Goal: Transaction & Acquisition: Purchase product/service

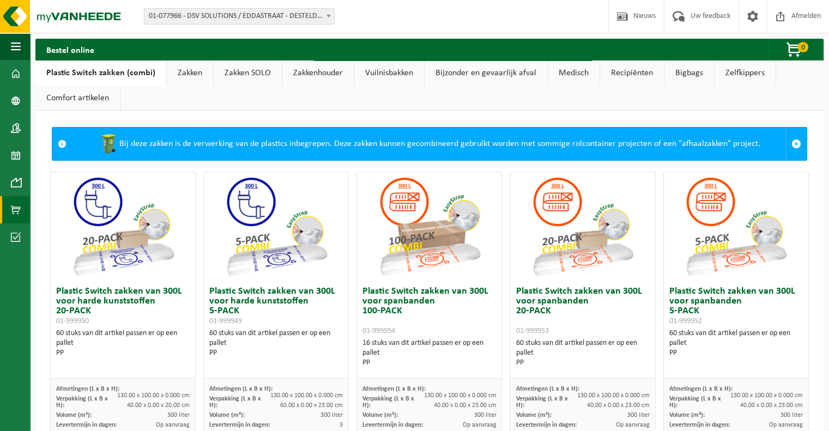
click at [399, 74] on link "Vuilnisbakken" at bounding box center [389, 73] width 70 height 25
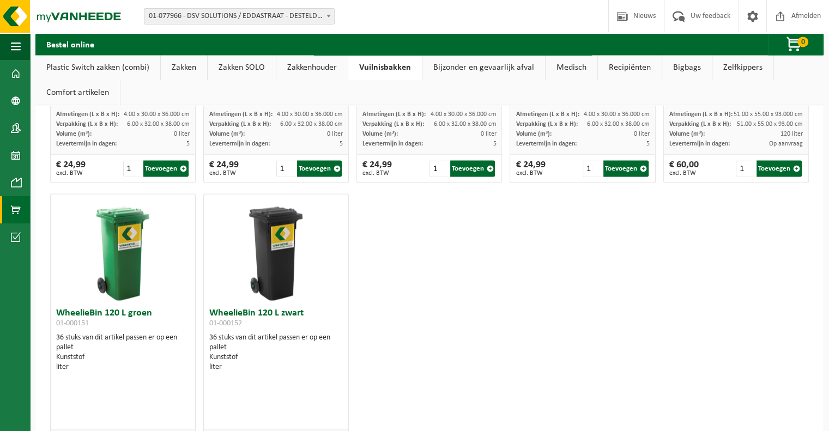
scroll to position [1581, 0]
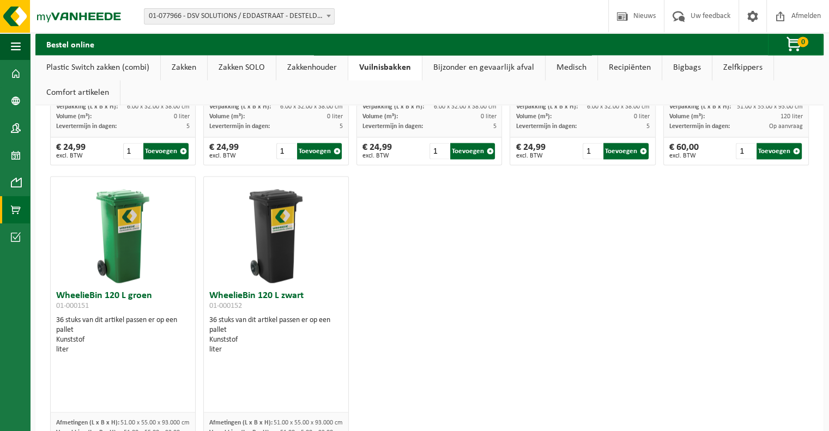
click at [267, 250] on img at bounding box center [276, 231] width 109 height 109
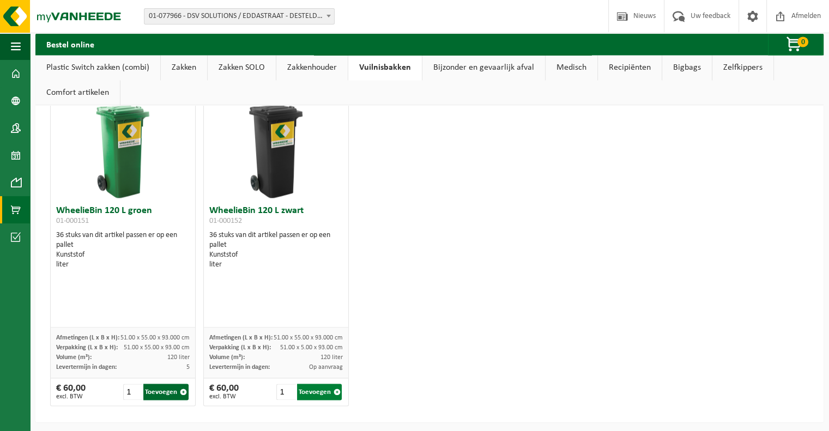
click at [309, 391] on button "Toevoegen" at bounding box center [319, 392] width 45 height 16
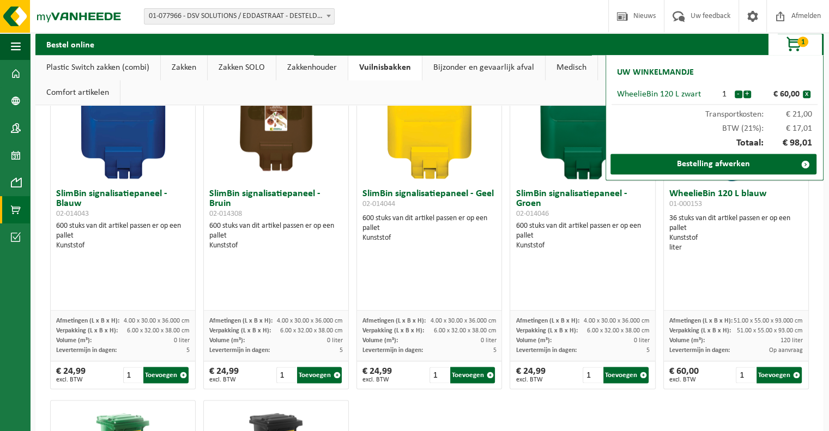
scroll to position [1339, 0]
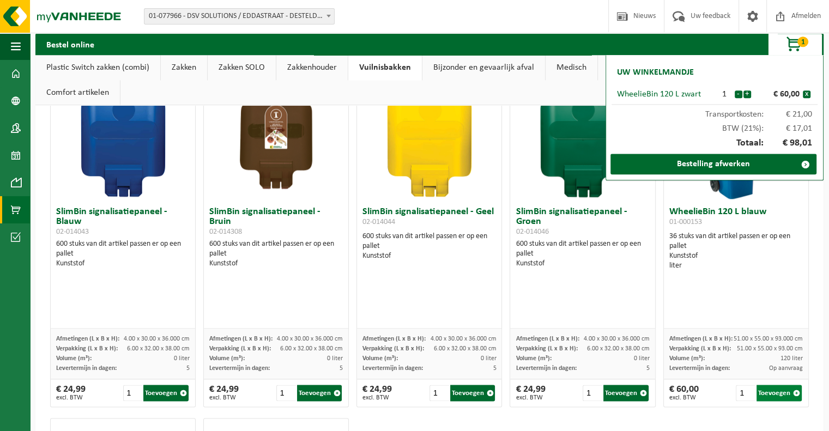
click at [759, 391] on button "Toevoegen" at bounding box center [779, 393] width 45 height 16
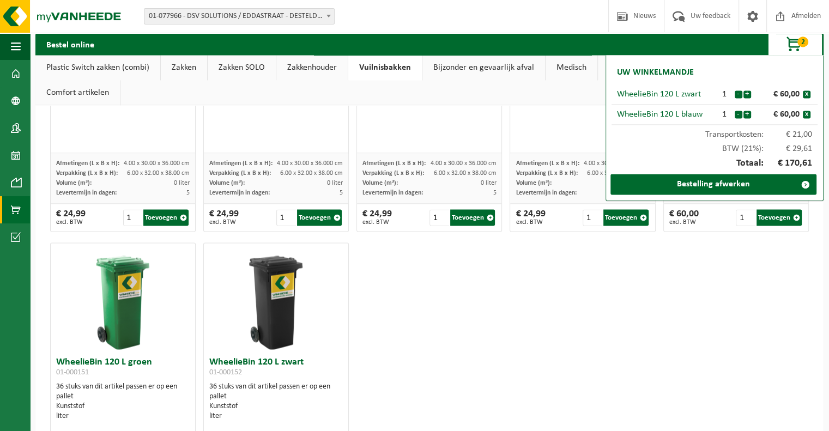
scroll to position [1581, 0]
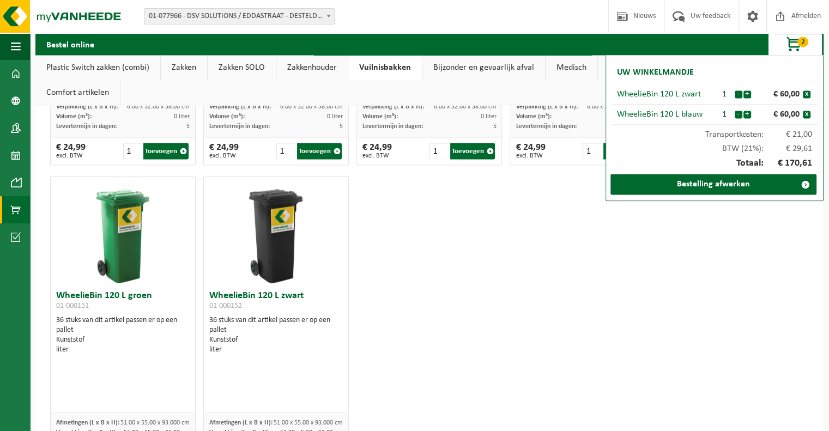
click at [128, 262] on img at bounding box center [123, 231] width 109 height 109
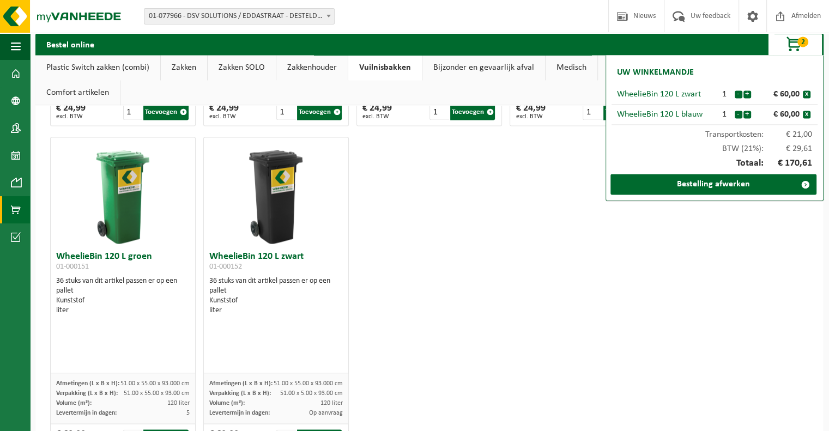
scroll to position [1666, 0]
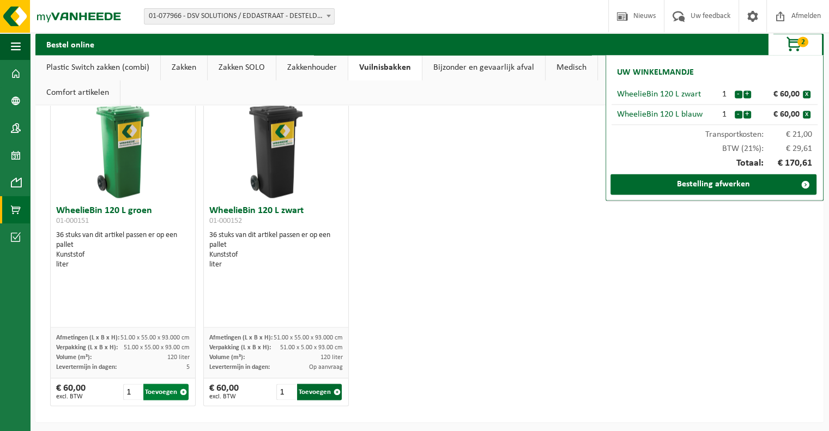
click at [171, 392] on button "Toevoegen" at bounding box center [165, 392] width 45 height 16
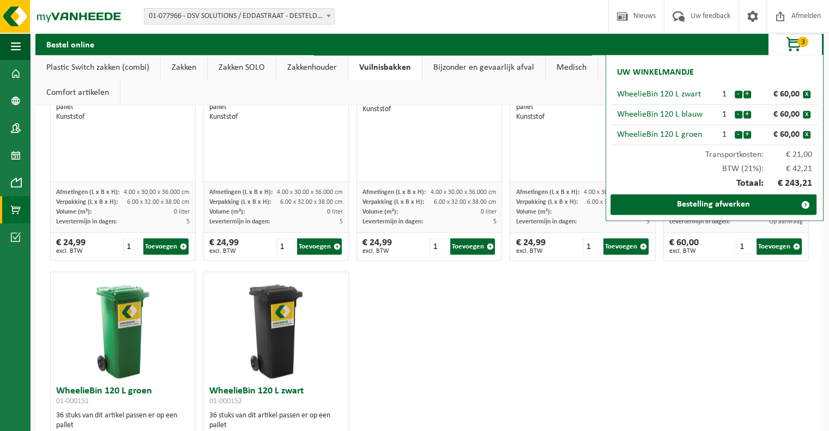
scroll to position [1581, 0]
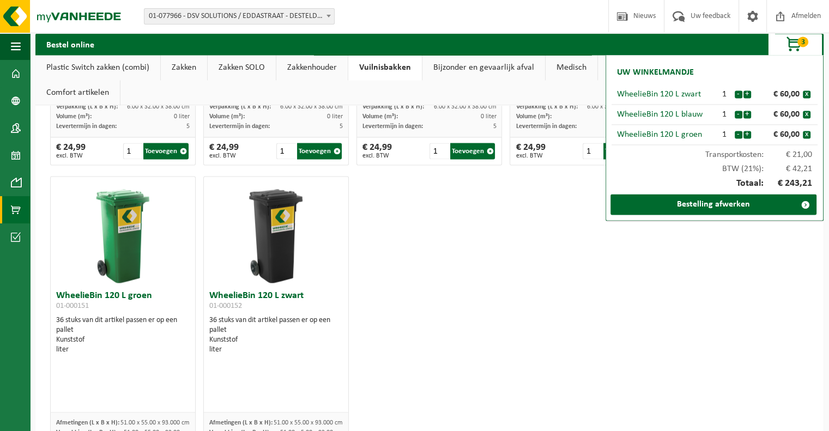
click at [128, 230] on img at bounding box center [123, 231] width 109 height 109
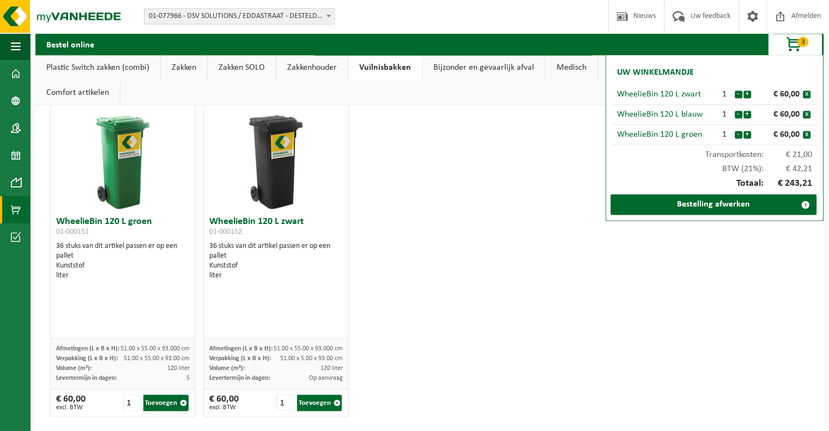
scroll to position [1666, 0]
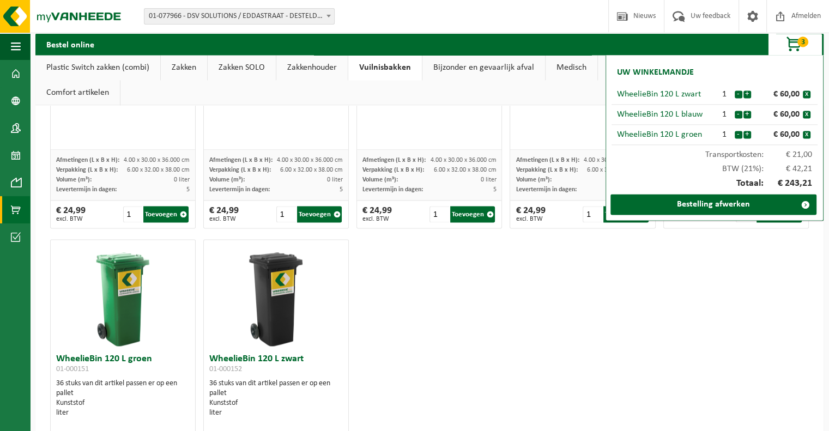
scroll to position [1612, 0]
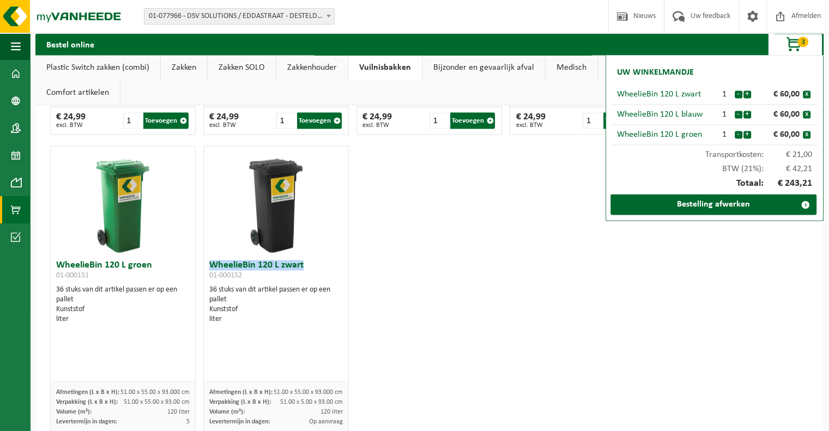
drag, startPoint x: 309, startPoint y: 267, endPoint x: 202, endPoint y: 267, distance: 106.3
click at [204, 267] on div "WheelieBin 120 L zwart 01-000152 36 stuks van dit artikel passen er op een pall…" at bounding box center [276, 318] width 144 height 127
copy h3 "WheelieBin 120 L zwart"
click at [177, 315] on div "liter" at bounding box center [123, 320] width 134 height 10
drag, startPoint x: 158, startPoint y: 263, endPoint x: 55, endPoint y: 261, distance: 103.1
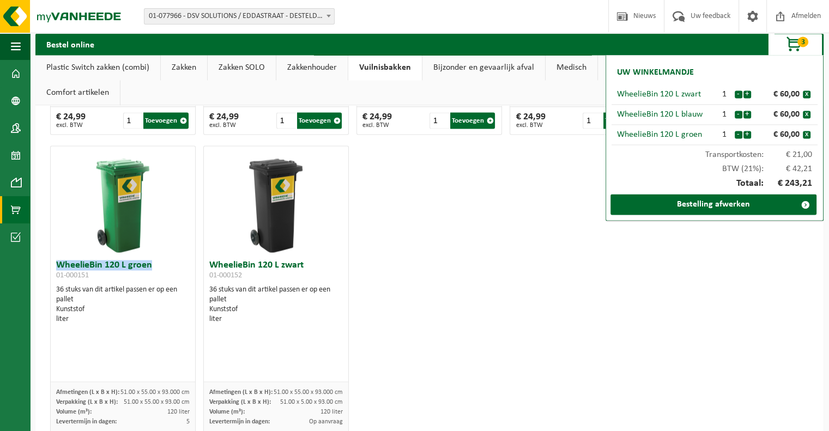
click at [55, 261] on div "WheelieBin 120 L groen 01-000151 36 stuks van dit artikel passen er op een pall…" at bounding box center [123, 318] width 144 height 127
copy h3 "WheelieBin 120 L groen"
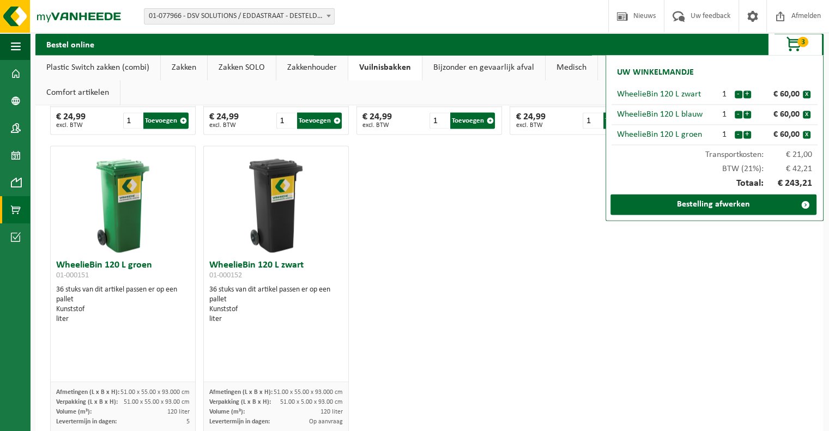
click at [734, 206] on link "Bestelling afwerken" at bounding box center [714, 204] width 206 height 21
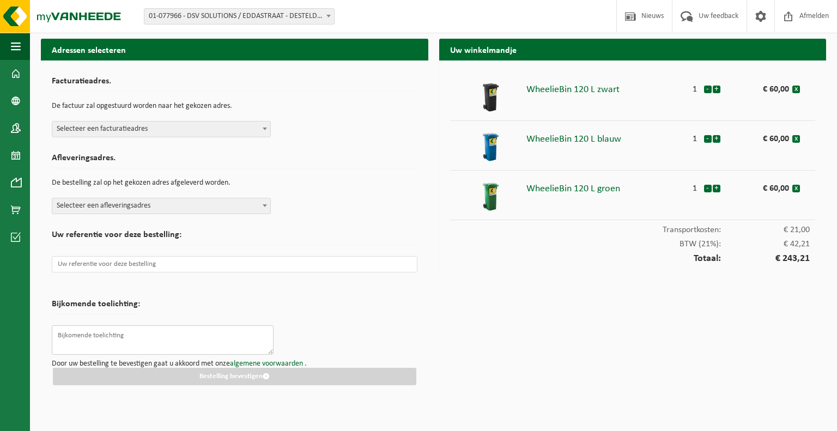
click at [161, 337] on textarea at bounding box center [163, 340] width 222 height 29
click at [100, 337] on textarea "Order" at bounding box center [163, 340] width 222 height 29
type textarea "Order 9655 - Eddastraat 21"
click at [149, 266] on input "text" at bounding box center [235, 264] width 366 height 16
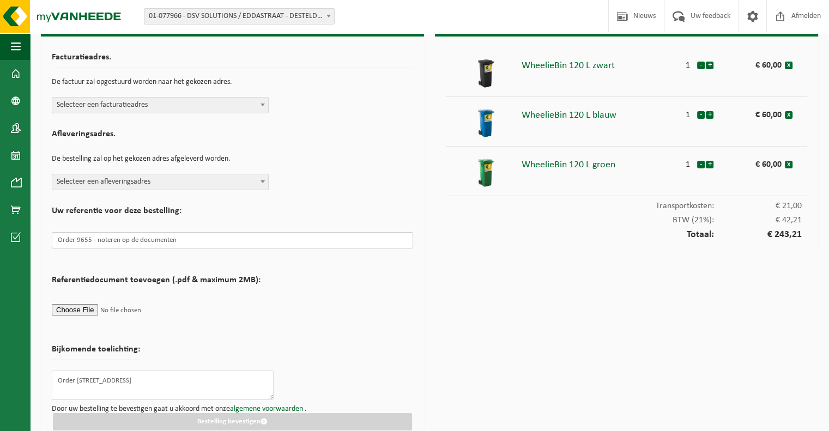
scroll to position [37, 0]
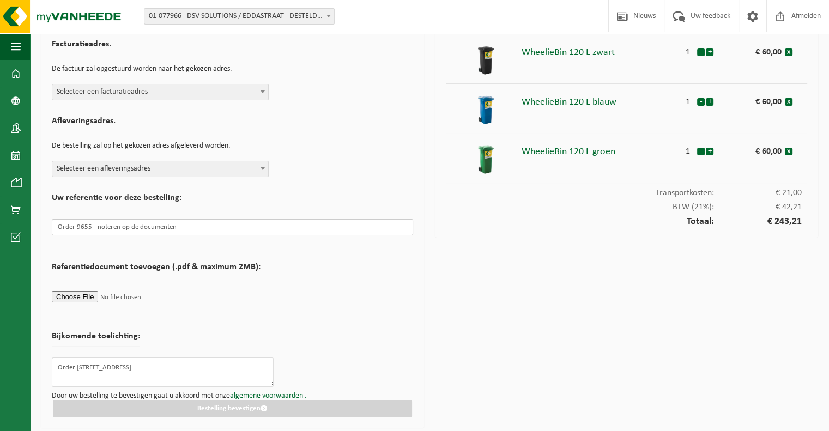
type input "Order 9655 - noteren op de documenten"
drag, startPoint x: 96, startPoint y: 366, endPoint x: 40, endPoint y: 359, distance: 56.0
click at [40, 359] on div "Adressen selecteren Facturatieadres. De factuur zal opgestuurd worden naar het …" at bounding box center [232, 218] width 394 height 432
click at [111, 364] on textarea "Eddastraat 21" at bounding box center [163, 372] width 222 height 29
click at [122, 365] on textarea "Eddastraat 21 - 9042 gent" at bounding box center [163, 372] width 222 height 29
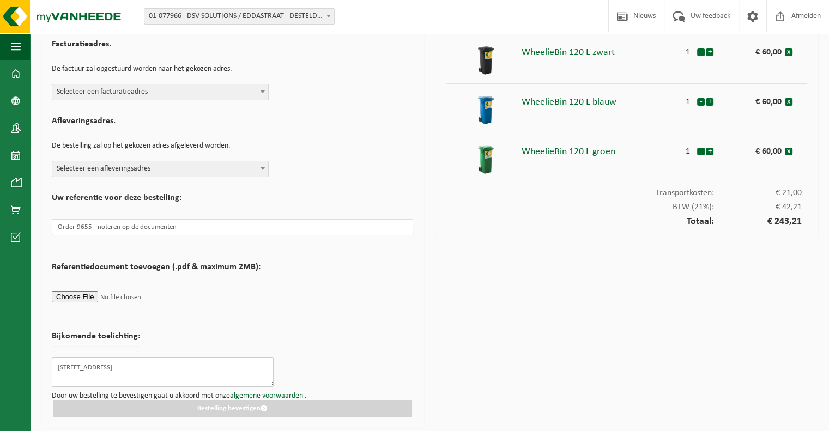
click at [195, 366] on textarea "Eddastraat 21 - 9042 Gent" at bounding box center [163, 372] width 222 height 29
type textarea "Eddastraat 21 - 9042 Gent"
click at [349, 359] on form "Facturatieadres. De factuur zal opgestuurd worden naar het gekozen adres. Selec…" at bounding box center [232, 225] width 361 height 383
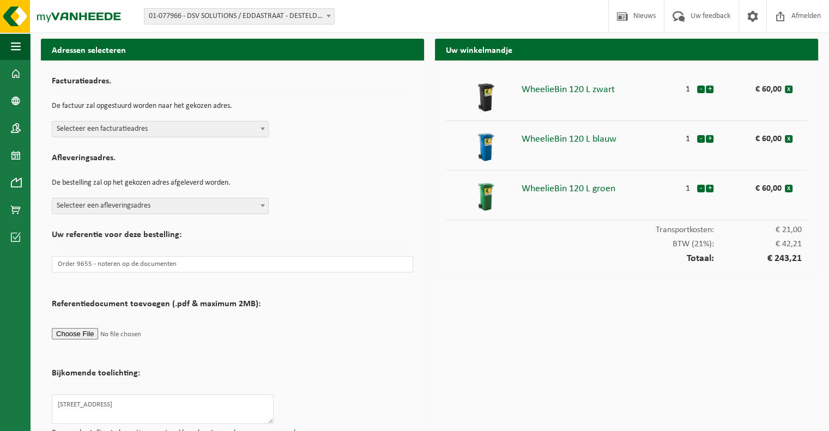
click at [207, 123] on span "Selecteer een facturatieadres" at bounding box center [160, 129] width 216 height 15
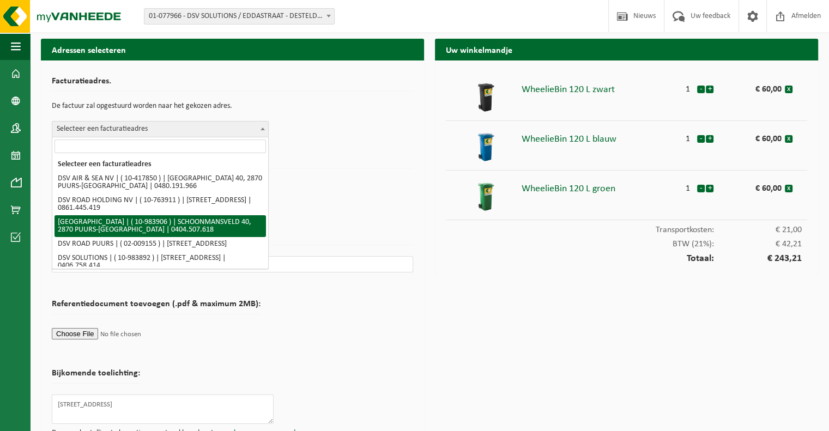
scroll to position [35, 0]
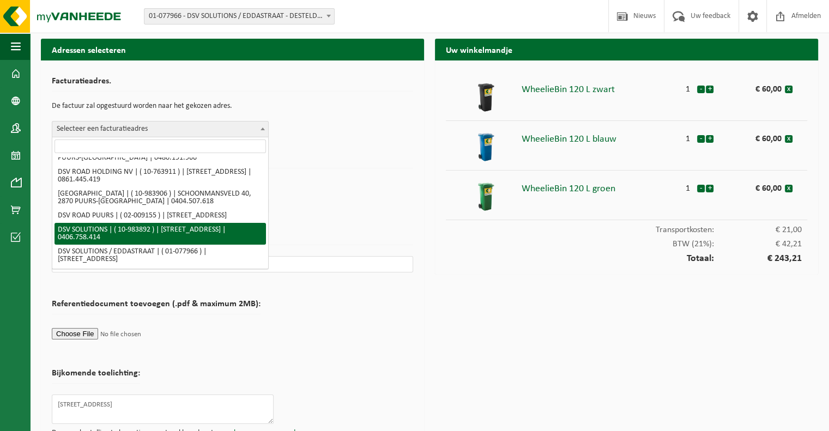
select select "163504"
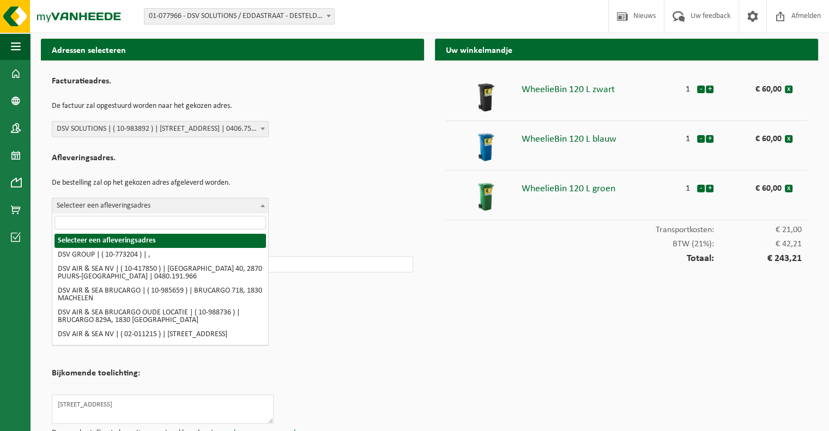
click at [214, 206] on span "Selecteer een afleveringsadres" at bounding box center [160, 205] width 216 height 15
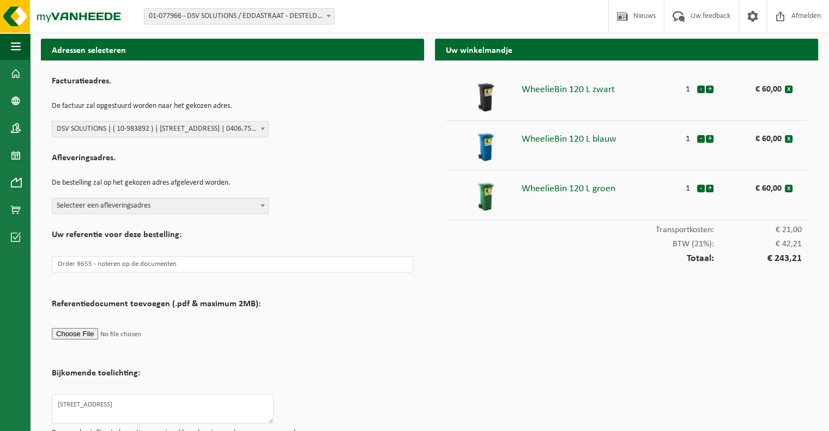
click at [214, 206] on span "Selecteer een afleveringsadres" at bounding box center [160, 205] width 216 height 15
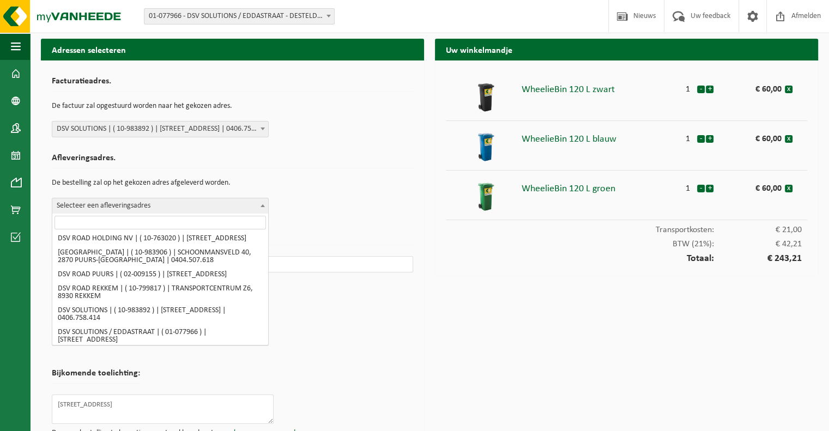
scroll to position [164, 0]
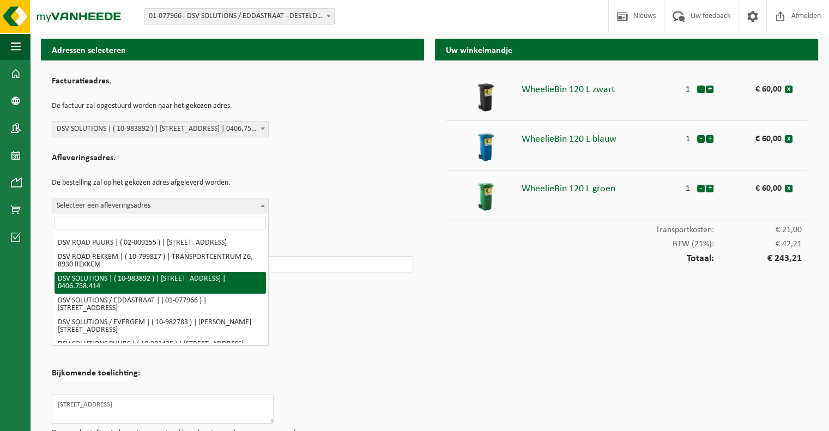
select select "163504"
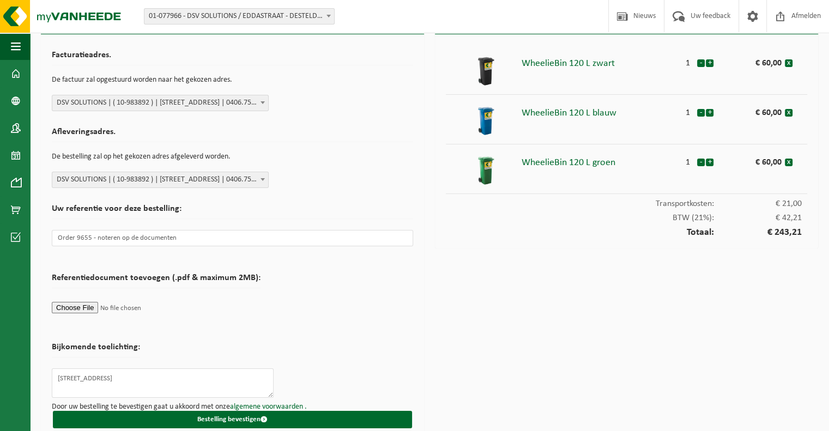
scroll to position [37, 0]
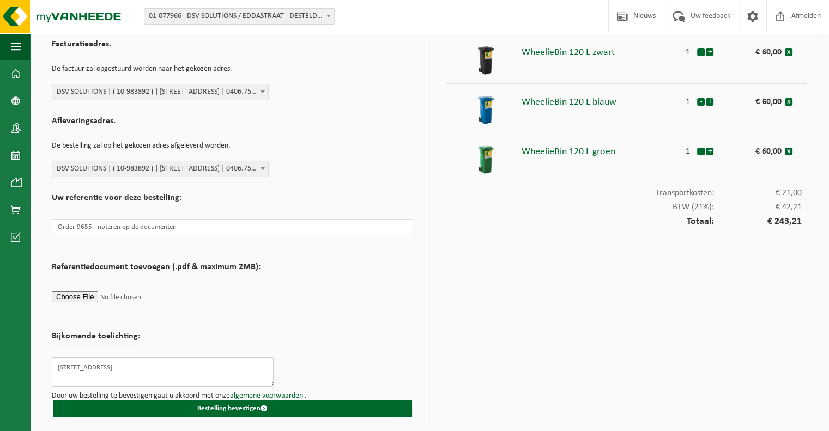
drag, startPoint x: 148, startPoint y: 368, endPoint x: 28, endPoint y: 355, distance: 120.7
click at [26, 358] on div "Navigatie Nieuws Uw feedback Afmelden Dashboard Bedrijfsgegevens Contactpersone…" at bounding box center [414, 198] width 829 height 471
click at [88, 364] on textarea at bounding box center [163, 372] width 222 height 29
click at [120, 370] on textarea "besteller Tina van de velde" at bounding box center [163, 372] width 222 height 29
click at [234, 363] on textarea "besteller Tina van de Velde" at bounding box center [163, 372] width 222 height 29
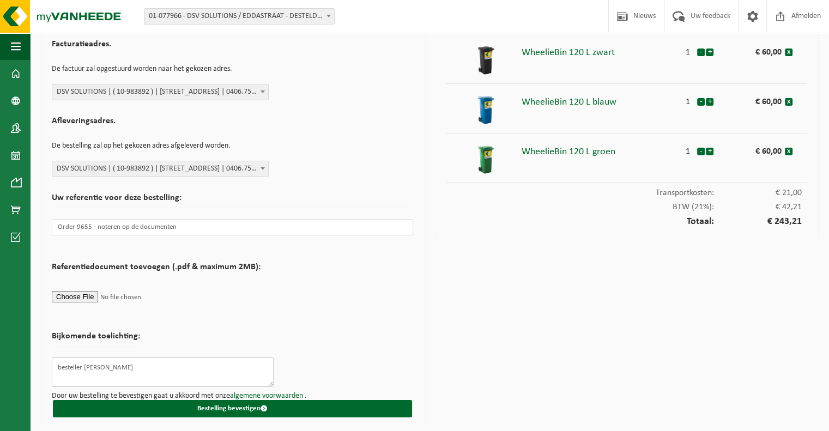
click at [67, 368] on textarea "besteller Tina van de Velde" at bounding box center [163, 372] width 222 height 29
click at [87, 376] on textarea "besteller Tina van de Velde" at bounding box center [163, 372] width 222 height 29
click at [162, 369] on textarea "besteller Tina van de Velde" at bounding box center [163, 372] width 222 height 29
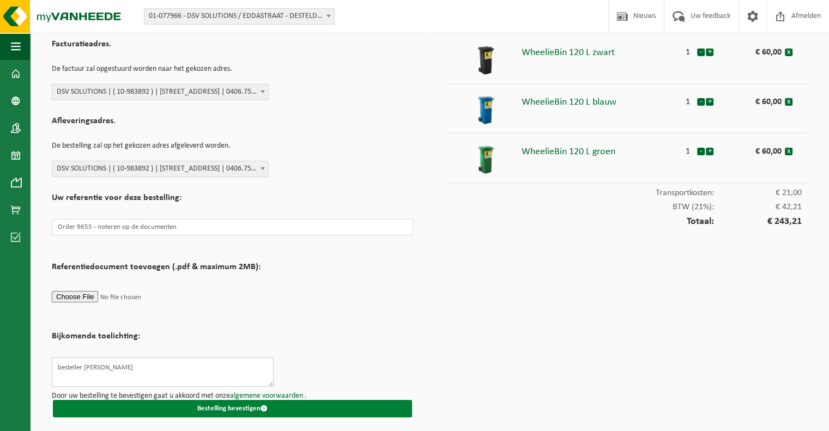
type textarea "besteller Tina van de Velde"
click at [236, 405] on button "Bestelling bevestigen" at bounding box center [232, 408] width 359 height 17
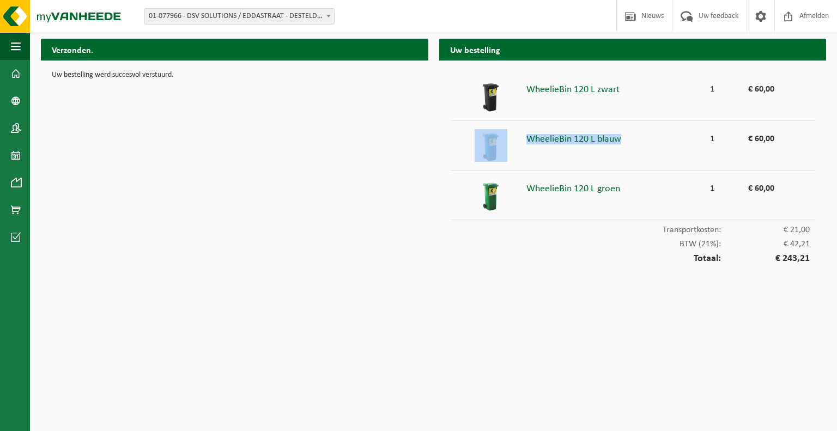
drag, startPoint x: 526, startPoint y: 137, endPoint x: 632, endPoint y: 136, distance: 106.9
click at [632, 136] on li "WheelieBin 120 L blauw 1 € 60,00" at bounding box center [633, 146] width 366 height 50
